Goal: Transaction & Acquisition: Purchase product/service

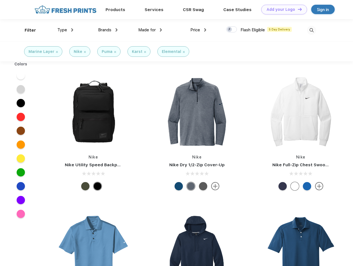
click at [282, 9] on link "Add your Logo Design Tool" at bounding box center [284, 10] width 46 height 10
click at [0, 0] on div "Design Tool" at bounding box center [0, 0] width 0 height 0
click at [297, 9] on link "Add your Logo Design Tool" at bounding box center [284, 10] width 46 height 10
click at [27, 30] on div "Filter" at bounding box center [30, 30] width 11 height 6
click at [65, 30] on span "Type" at bounding box center [62, 29] width 10 height 5
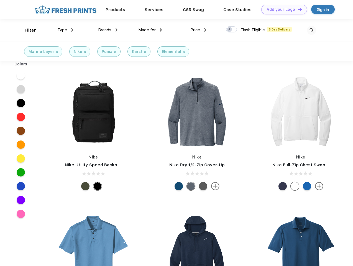
click at [108, 30] on span "Brands" at bounding box center [104, 29] width 13 height 5
click at [150, 30] on span "Made for" at bounding box center [146, 29] width 17 height 5
click at [198, 30] on span "Price" at bounding box center [195, 29] width 10 height 5
click at [232, 30] on div at bounding box center [231, 29] width 11 height 6
click at [230, 30] on input "checkbox" at bounding box center [228, 28] width 4 height 4
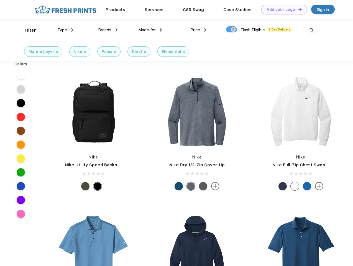
click at [311, 30] on img at bounding box center [311, 30] width 9 height 9
